Goal: Task Accomplishment & Management: Use online tool/utility

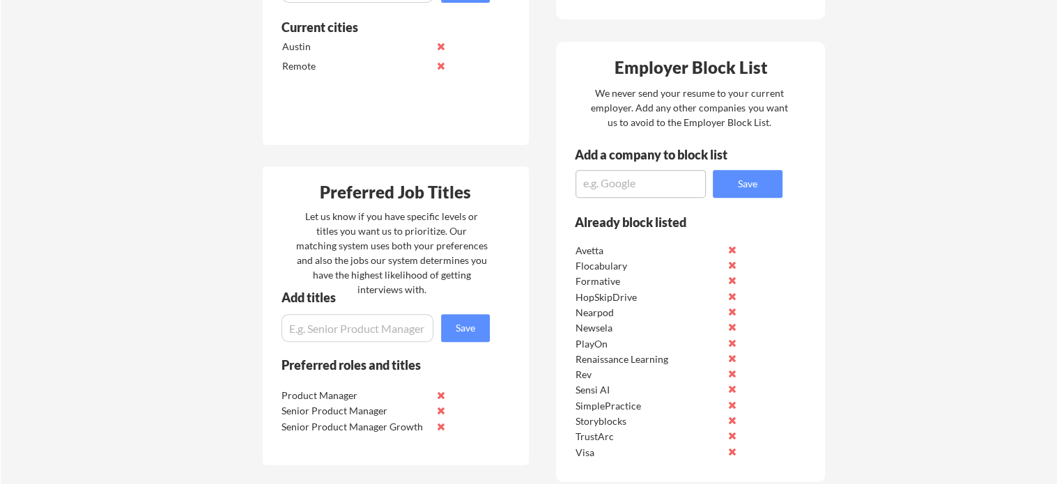
scroll to position [515, 0]
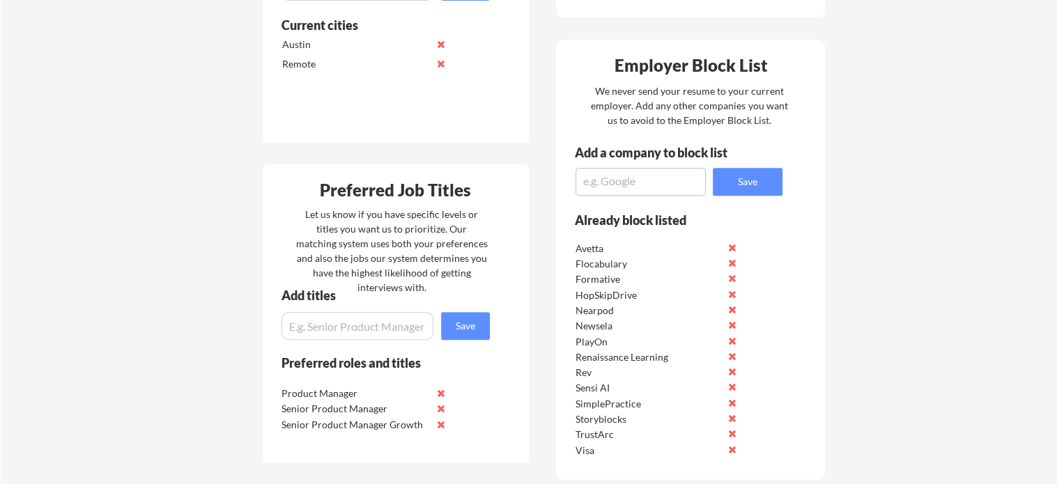
click at [644, 189] on textarea at bounding box center [640, 182] width 130 height 28
click at [441, 427] on button at bounding box center [441, 424] width 10 height 10
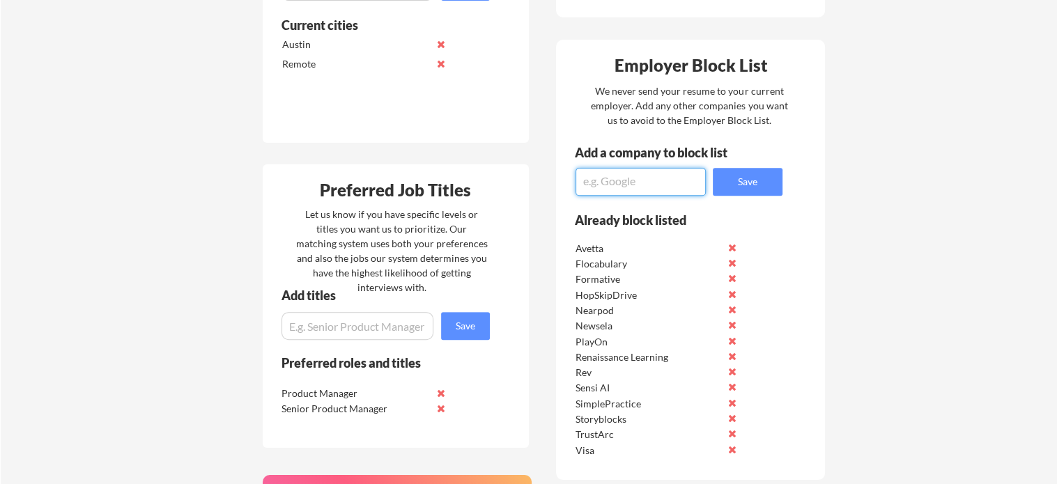
click at [646, 183] on textarea at bounding box center [640, 182] width 130 height 28
type textarea "[MEDICAL_DATA] Health"
click at [758, 189] on button "Save" at bounding box center [748, 182] width 70 height 28
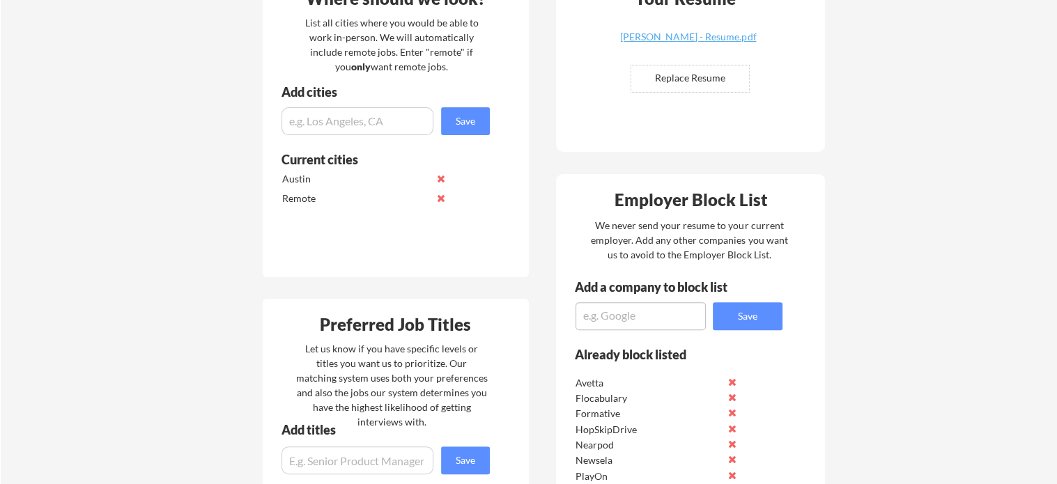
scroll to position [407, 0]
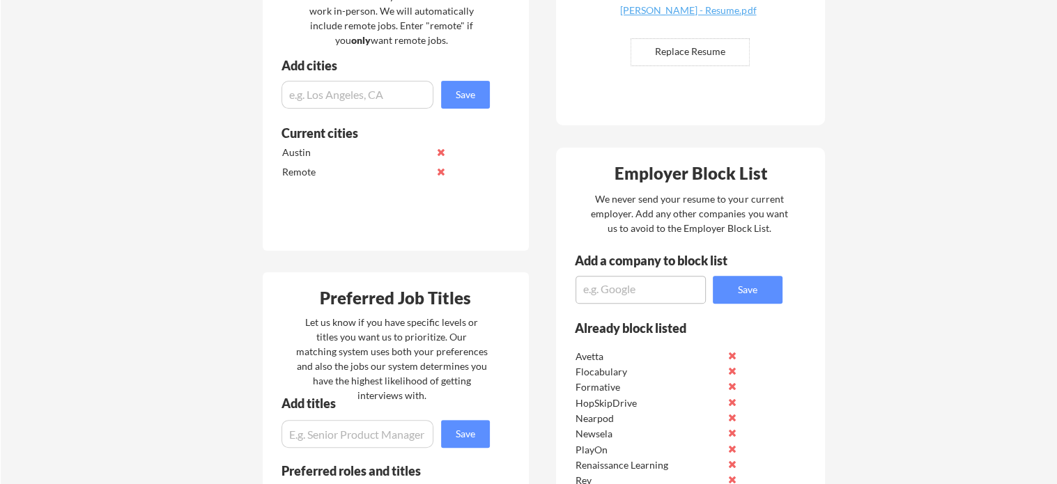
click at [663, 295] on textarea at bounding box center [640, 290] width 130 height 28
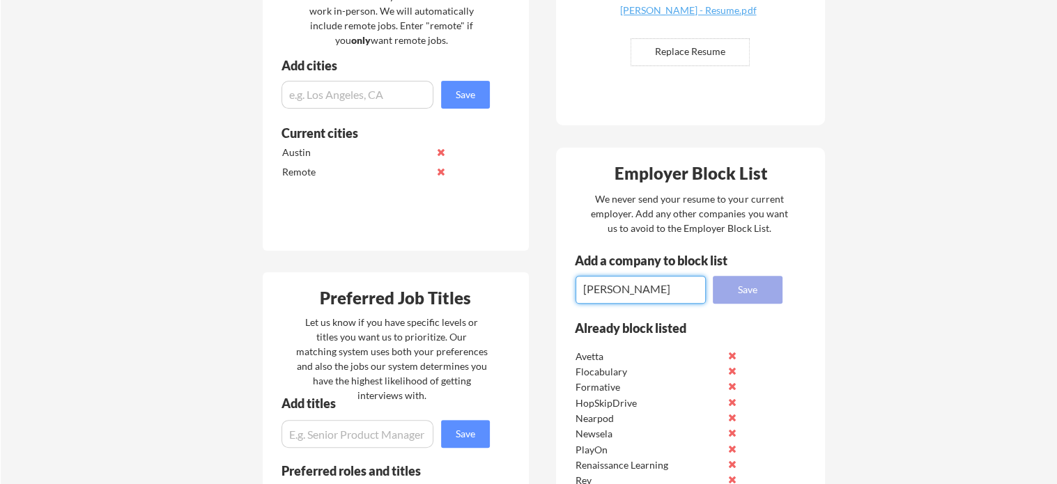
type textarea "[PERSON_NAME]"
click at [744, 295] on button "Save" at bounding box center [748, 290] width 70 height 28
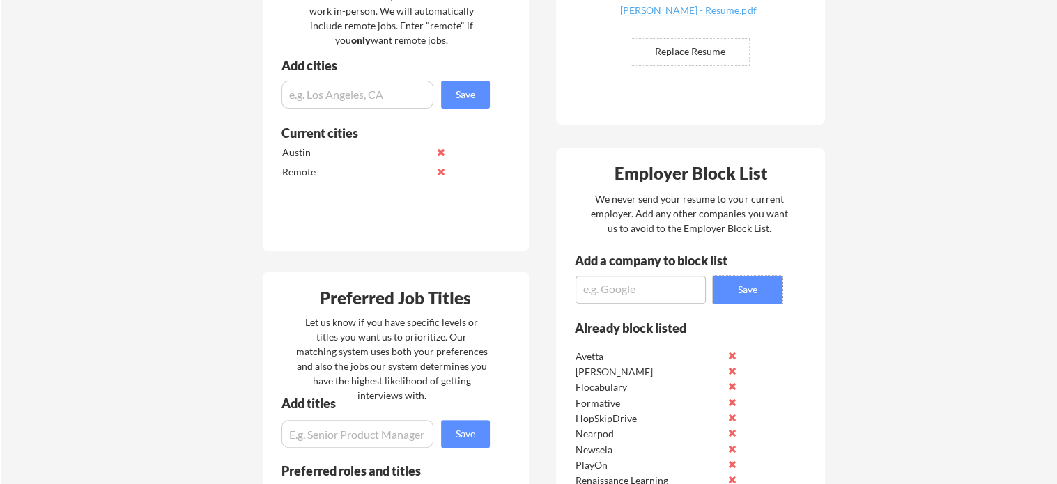
click at [646, 293] on textarea at bounding box center [640, 290] width 130 height 28
type textarea "McGraw Hill"
click at [731, 286] on button "Save" at bounding box center [748, 290] width 70 height 28
click at [621, 295] on textarea at bounding box center [640, 290] width 130 height 28
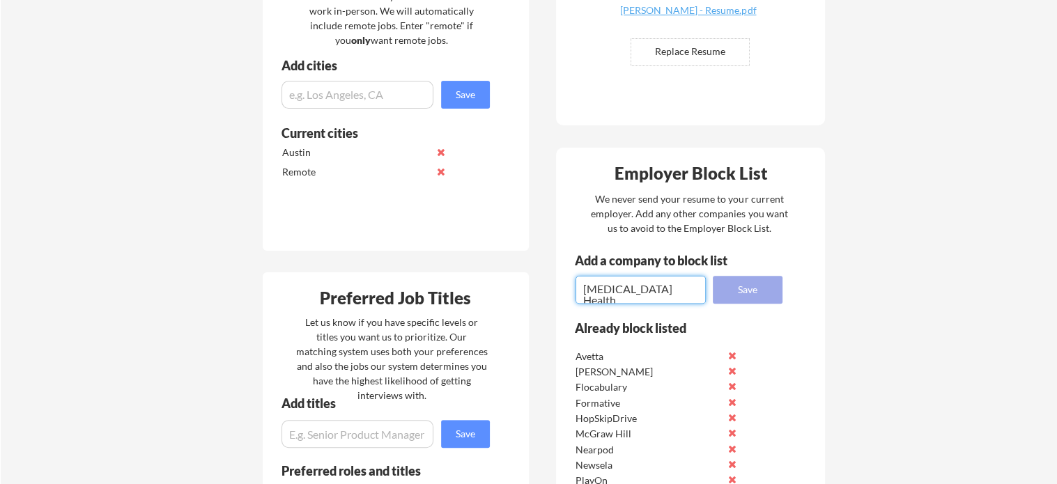
type textarea "[MEDICAL_DATA] Health"
click at [756, 295] on button "Save" at bounding box center [748, 290] width 70 height 28
click at [671, 288] on textarea at bounding box center [640, 290] width 130 height 28
type textarea "Skylight"
click at [738, 289] on button "Save" at bounding box center [748, 290] width 70 height 28
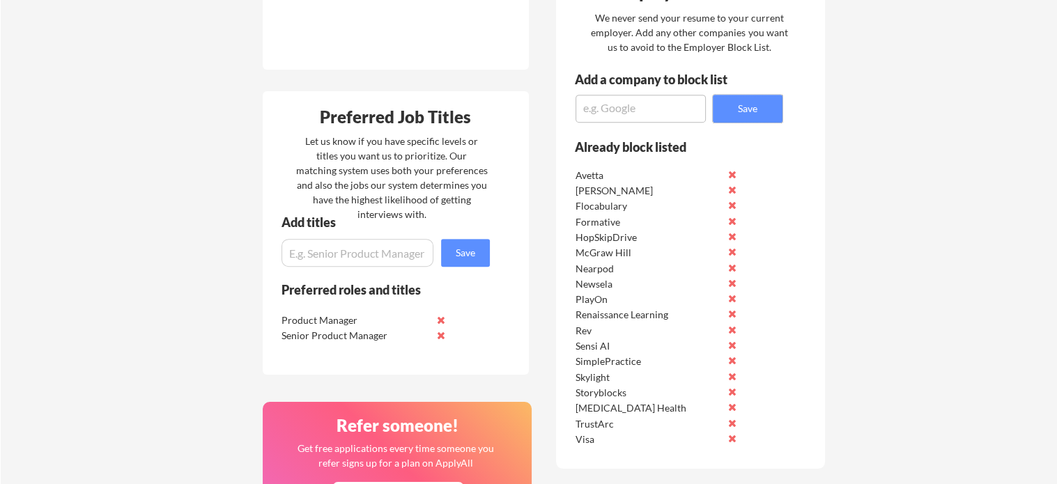
scroll to position [511, 0]
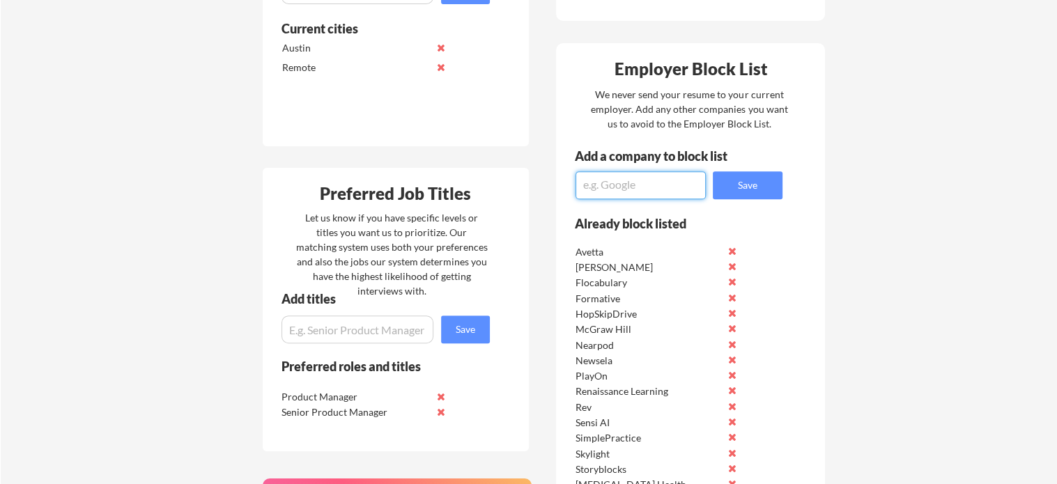
click at [616, 192] on textarea at bounding box center [640, 185] width 130 height 28
type textarea "Curology"
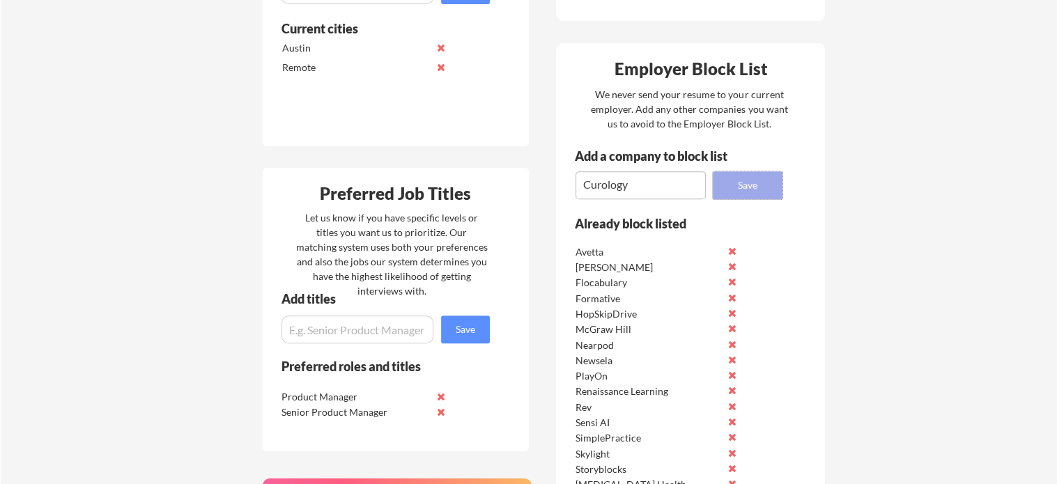
click at [750, 180] on button "Save" at bounding box center [748, 185] width 70 height 28
